Goal: Task Accomplishment & Management: Manage account settings

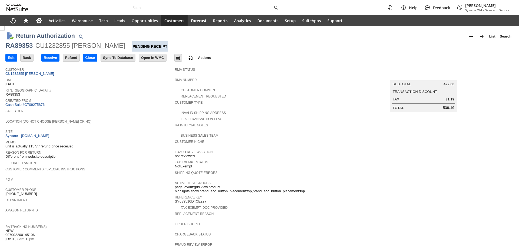
click at [19, 229] on span "NEW: 997002200145106 [DATE] 8am-12pm 997002200144031 Ground Call Tag [DATE] 8am…" at bounding box center [19, 243] width 29 height 29
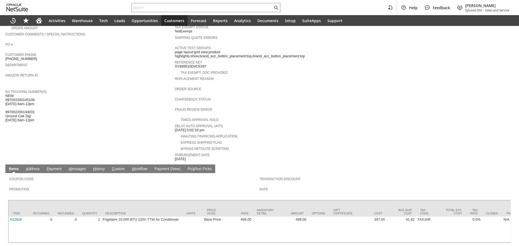
click at [19, 94] on span "NEW: 997002200145106 9/10 8am-12pm 997002200144031 Ground Call Tag 8/26 8am-12pm" at bounding box center [19, 108] width 29 height 29
click at [22, 94] on span "NEW: 997002200145106 9/10 8am-12pm 997002200144031 Ground Call Tag 8/26 8am-12pm" at bounding box center [19, 108] width 29 height 29
copy span "997002200145106"
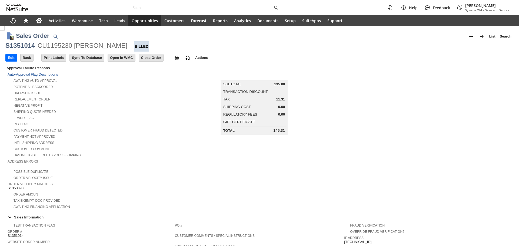
scroll to position [232, 0]
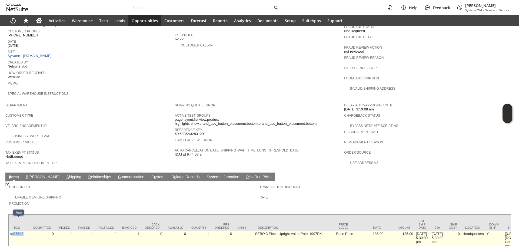
copy link "e16643"
copy link "se16643"
drag, startPoint x: 26, startPoint y: 226, endPoint x: 10, endPoint y: 227, distance: 15.4
click at [10, 231] on td "se16643" at bounding box center [19, 240] width 20 height 18
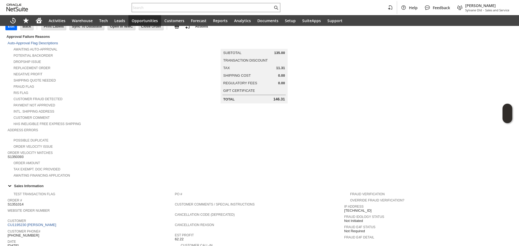
scroll to position [0, 0]
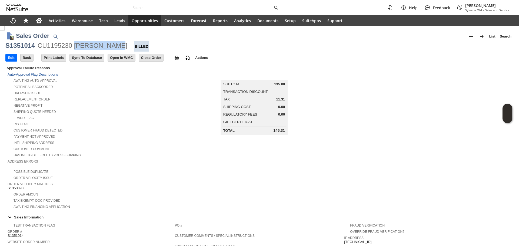
copy div "marty nealon"
drag, startPoint x: 111, startPoint y: 44, endPoint x: 75, endPoint y: 45, distance: 36.2
click at [75, 45] on div "CU1195230 marty nealon" at bounding box center [83, 45] width 90 height 9
copy div "marty nealon"
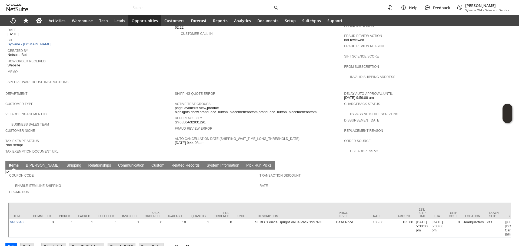
click at [65, 163] on link "S hipping" at bounding box center [74, 165] width 18 height 5
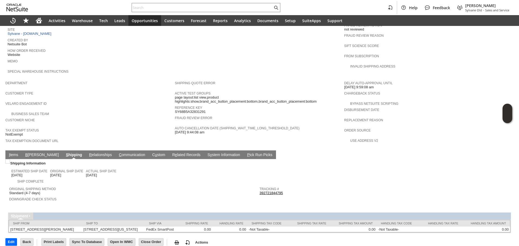
scroll to position [255, 0]
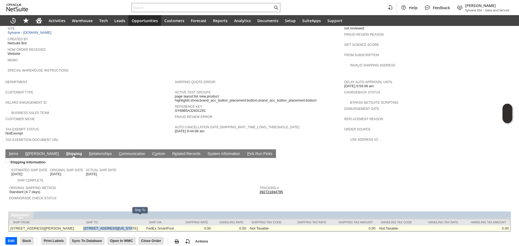
copy td "88 Washington Spring Rd"
drag, startPoint x: 95, startPoint y: 219, endPoint x: 137, endPoint y: 220, distance: 41.1
click at [137, 226] on td "88 Washington Spring Rd Palisades NY 10964 United States" at bounding box center [113, 229] width 63 height 6
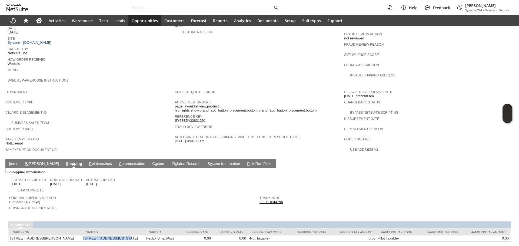
scroll to position [201, 0]
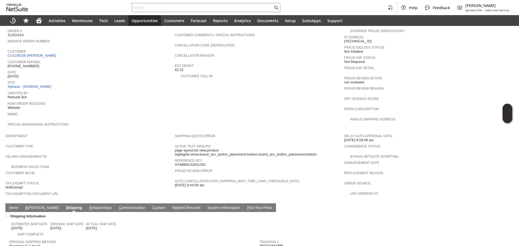
click at [27, 64] on span "(727) 510-6936" at bounding box center [24, 66] width 32 height 4
copy tbody "(727) 510-6936"
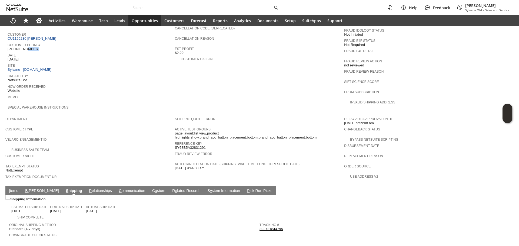
scroll to position [255, 0]
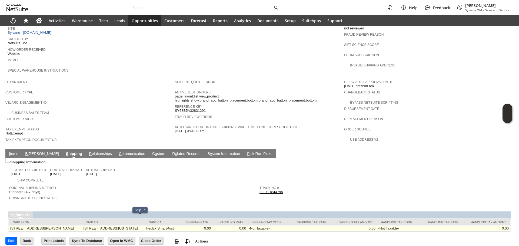
click at [145, 226] on td "88 Washington Spring Rd Palisades NY 10964 United States" at bounding box center [113, 229] width 63 height 6
copy td "10964"
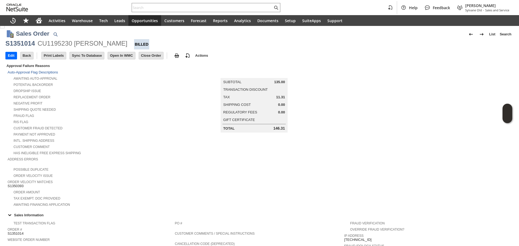
scroll to position [0, 0]
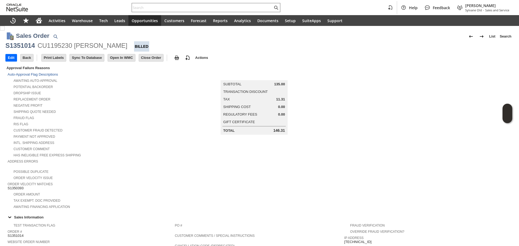
click at [155, 9] on input "text" at bounding box center [202, 7] width 141 height 6
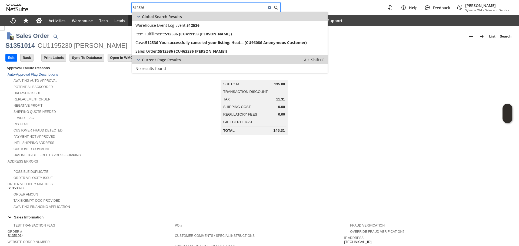
type input "512536"
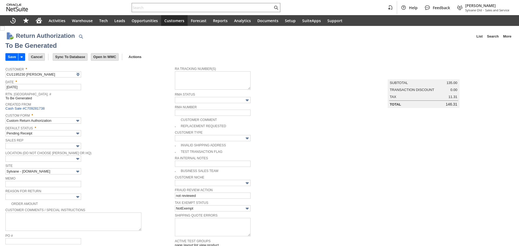
type input "se16643"
type input "OK"
type input "Make Copy"
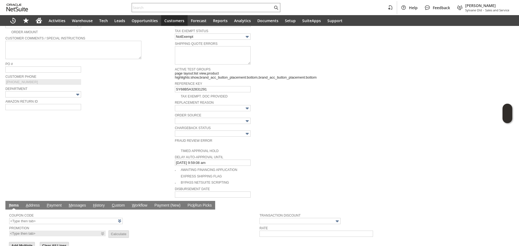
scroll to position [134, 0]
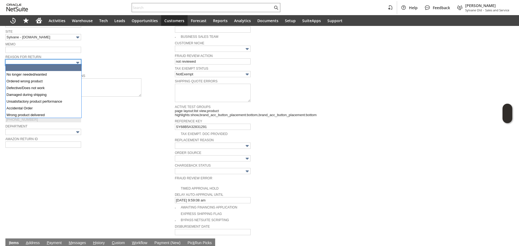
click at [71, 59] on input "text" at bounding box center [43, 62] width 76 height 6
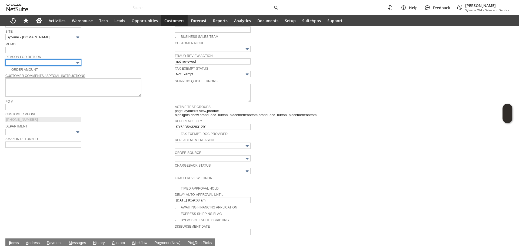
type input "No longer needed/wanted"
click at [105, 58] on div "Reason For Return No longer needed/wanted" at bounding box center [88, 60] width 167 height 12
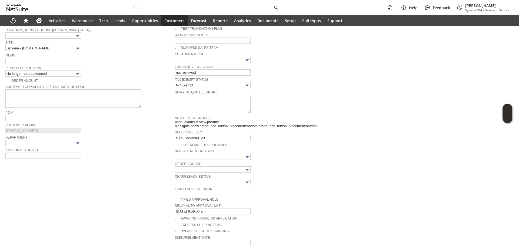
scroll to position [80, 0]
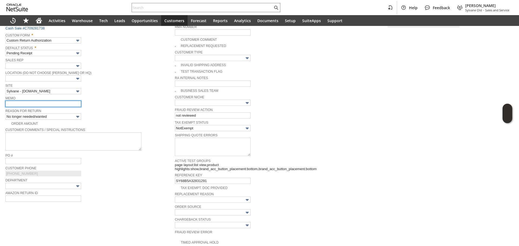
click at [66, 102] on input "text" at bounding box center [43, 104] width 76 height 6
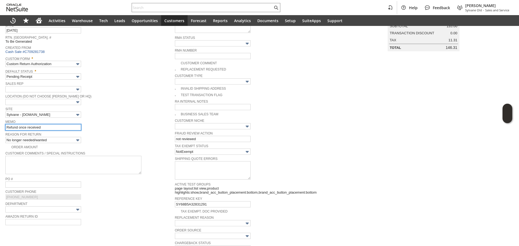
scroll to position [0, 0]
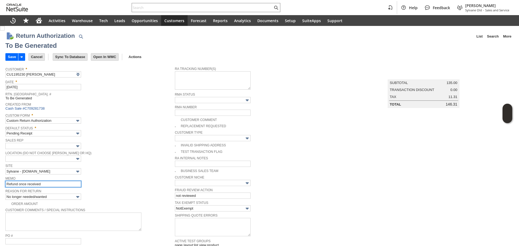
type input "Refund once received"
click at [154, 132] on div "Default Status * Pending Receipt" at bounding box center [88, 130] width 167 height 12
click at [11, 58] on input "Save" at bounding box center [12, 57] width 12 height 7
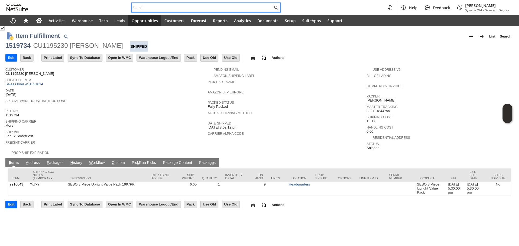
paste input "2256148518"
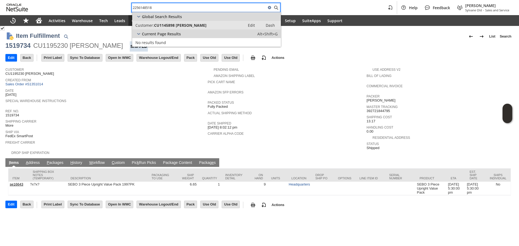
type input "2256148518"
click at [200, 25] on span "CU1145898 Lisa C Maxwell" at bounding box center [180, 25] width 52 height 5
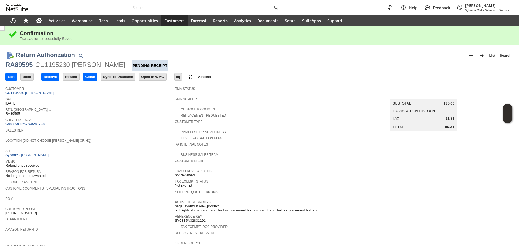
click at [27, 65] on div "RA89595" at bounding box center [18, 65] width 27 height 9
copy div "RA89595"
click at [8, 77] on input "Edit" at bounding box center [11, 77] width 11 height 7
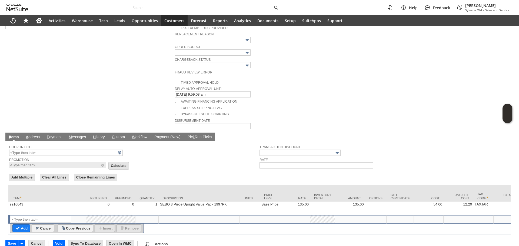
scroll to position [244, 0]
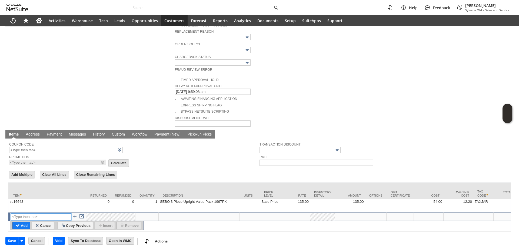
click at [25, 214] on input "text" at bounding box center [41, 217] width 60 height 7
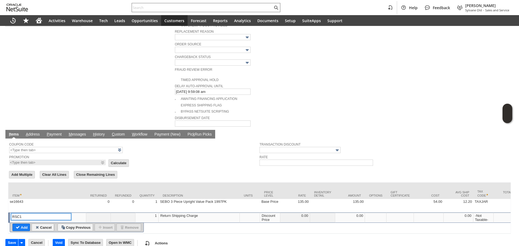
type input "RSC1"
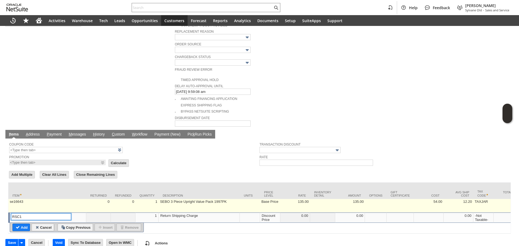
scroll to position [246, 0]
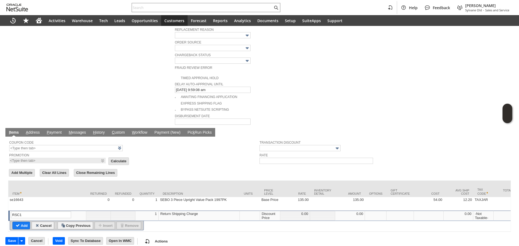
click at [264, 212] on div "Discount Price" at bounding box center [269, 216] width 17 height 9
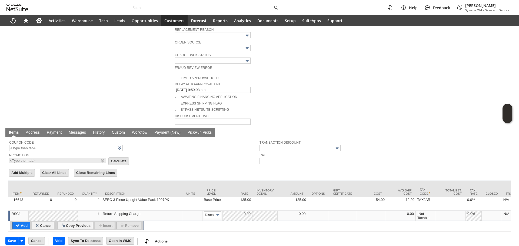
scroll to position [0, 8]
click at [209, 212] on input "Disco...rice" at bounding box center [212, 215] width 17 height 7
drag, startPoint x: 202, startPoint y: 227, endPoint x: 203, endPoint y: 221, distance: 5.7
click at [202, 225] on div "Return Authorization List Search More Add To Shortcuts RA89595 CU1195230 marty …" at bounding box center [259, 16] width 519 height 472
click at [218, 212] on img at bounding box center [218, 215] width 6 height 6
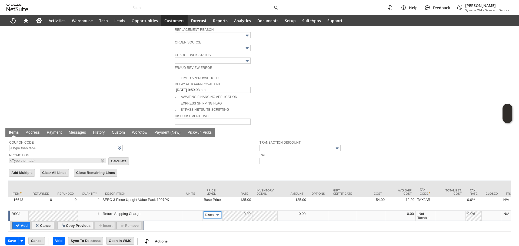
scroll to position [0, 0]
type input "Custom"
click at [253, 211] on td at bounding box center [265, 216] width 25 height 10
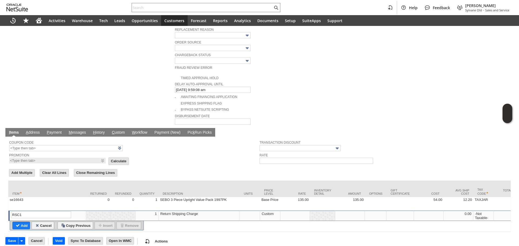
click at [244, 211] on td at bounding box center [250, 216] width 20 height 10
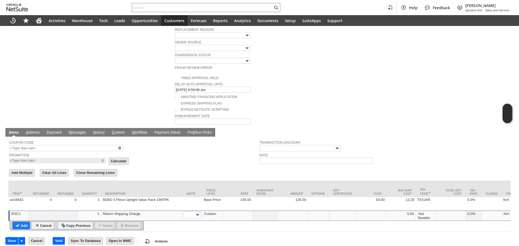
click at [244, 211] on td at bounding box center [238, 216] width 30 height 10
type input "-13.94"
click at [19, 222] on input "Add" at bounding box center [21, 225] width 17 height 7
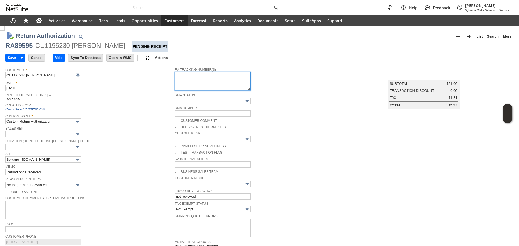
drag, startPoint x: 201, startPoint y: 85, endPoint x: 145, endPoint y: 84, distance: 55.7
click at [201, 85] on textarea at bounding box center [213, 81] width 76 height 18
paste textarea "791934245740"
type textarea "791934245740"
click at [145, 84] on span "Date *" at bounding box center [88, 82] width 167 height 6
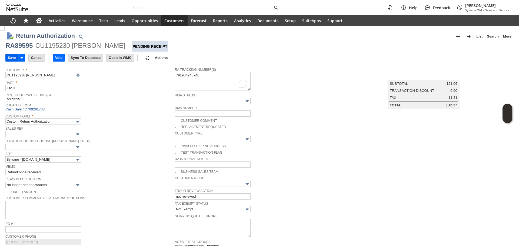
click at [9, 55] on input "Save" at bounding box center [12, 57] width 12 height 7
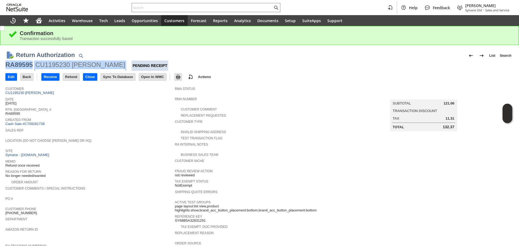
copy div "RA89595 CU1195230 marty nealon"
drag, startPoint x: 4, startPoint y: 65, endPoint x: 110, endPoint y: 67, distance: 105.4
click at [110, 67] on div "Return Authorization List Search RA89595 CU1195230 marty nealon Pending Receipt…" at bounding box center [259, 232] width 519 height 374
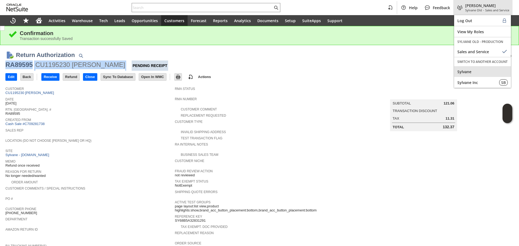
click at [481, 73] on span "Sylvane" at bounding box center [482, 71] width 50 height 5
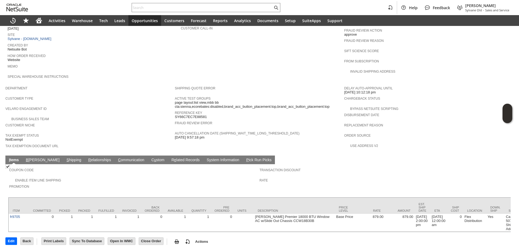
scroll to position [250, 0]
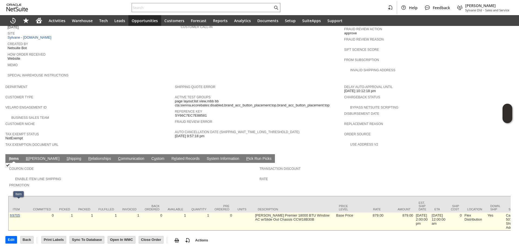
drag, startPoint x: 16, startPoint y: 207, endPoint x: 11, endPoint y: 202, distance: 6.7
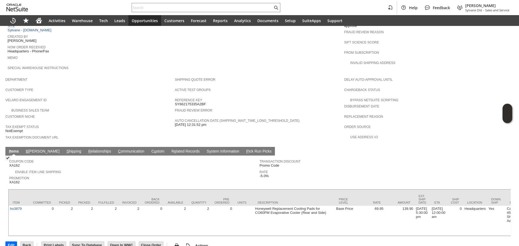
scroll to position [258, 0]
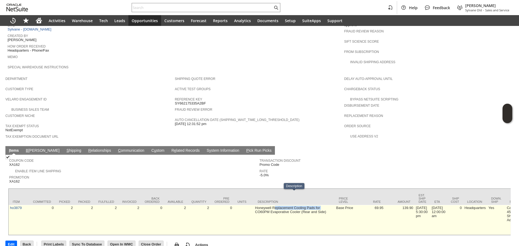
drag, startPoint x: 255, startPoint y: 197, endPoint x: 276, endPoint y: 192, distance: 21.6
click at [276, 205] on td "Honeywell Replacement Cooling Pads for CO60PM Evaporative Cooler (Rear and Side)" at bounding box center [294, 220] width 81 height 30
click at [274, 205] on td "Honeywell Replacement Cooling Pads for CO60PM Evaporative Cooler (Rear and Side)" at bounding box center [294, 220] width 81 height 30
drag, startPoint x: 252, startPoint y: 194, endPoint x: 256, endPoint y: 195, distance: 4.1
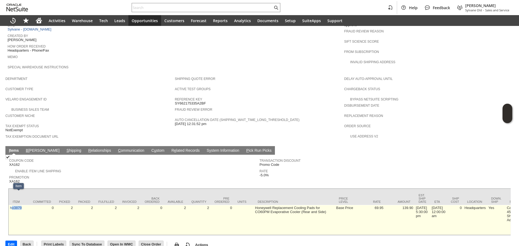
copy link "o3879"
copy link "ho3879"
drag, startPoint x: 25, startPoint y: 202, endPoint x: 10, endPoint y: 201, distance: 14.9
click at [10, 205] on td "ho3879" at bounding box center [19, 220] width 20 height 30
